Goal: Find specific page/section: Find specific page/section

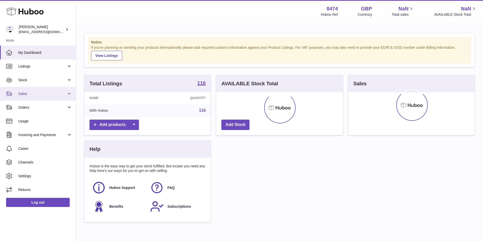
click at [32, 91] on span "Sales" at bounding box center [42, 93] width 48 height 5
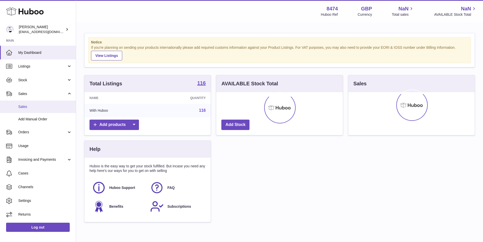
click at [33, 105] on span "Sales" at bounding box center [45, 106] width 54 height 5
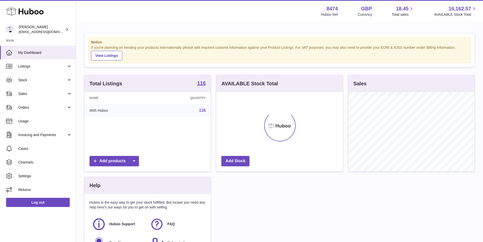
scroll to position [79, 127]
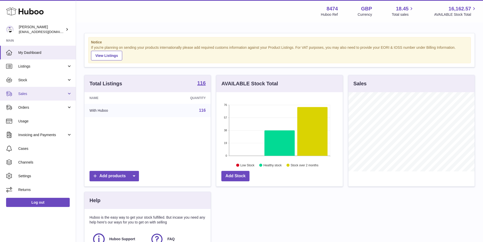
click at [31, 97] on link "Sales" at bounding box center [38, 94] width 76 height 14
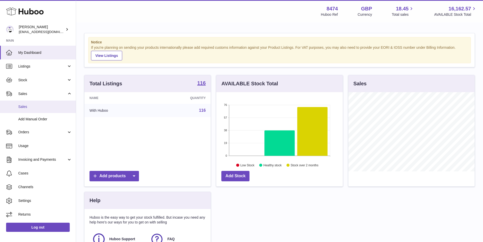
click at [33, 104] on span "Sales" at bounding box center [45, 106] width 54 height 5
